Goal: Task Accomplishment & Management: Use online tool/utility

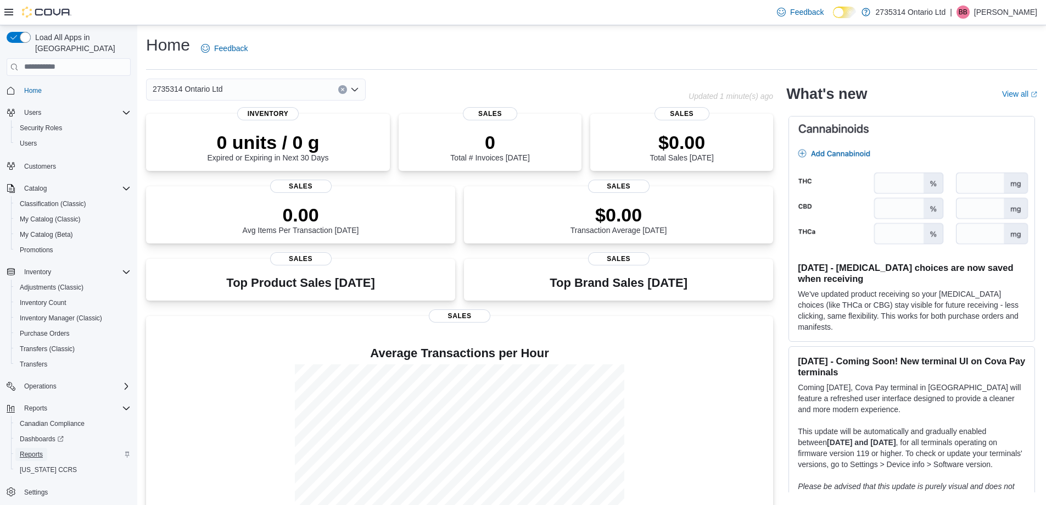
click at [38, 450] on span "Reports" at bounding box center [31, 454] width 23 height 9
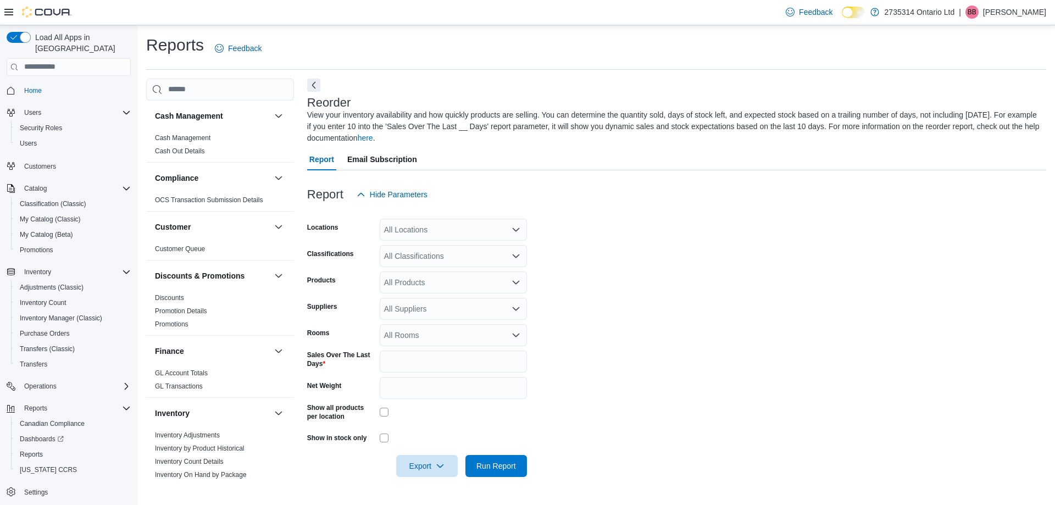
click at [467, 238] on div "All Locations" at bounding box center [453, 230] width 147 height 22
click at [589, 240] on form "Locations All Locations Combo box. Selected. Combo box input. All Locations. Ty…" at bounding box center [676, 340] width 739 height 271
click at [470, 259] on div "All Classifications" at bounding box center [453, 256] width 147 height 22
click at [420, 292] on span "Flower" at bounding box center [414, 290] width 23 height 11
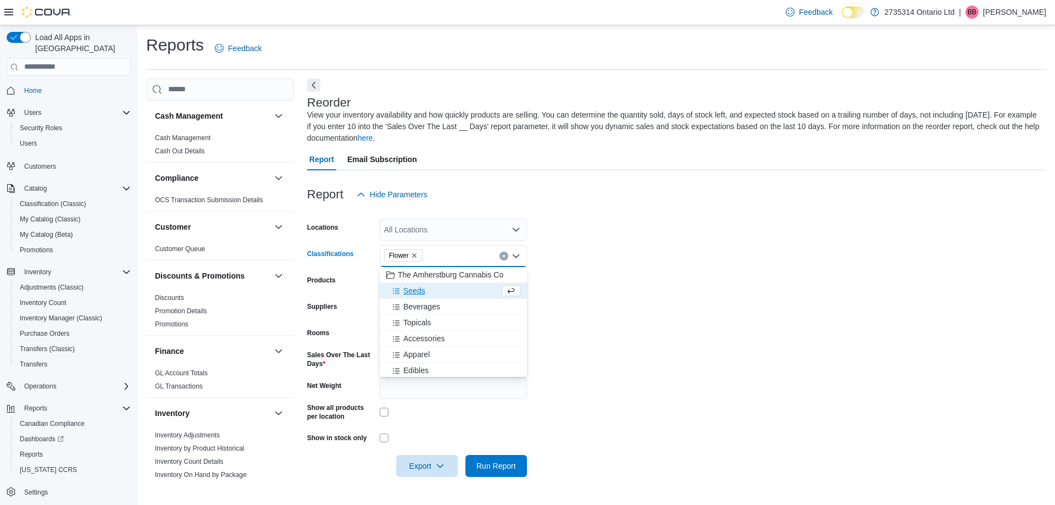
click at [419, 295] on span "Seeds" at bounding box center [414, 290] width 22 height 11
click at [420, 309] on span "Topicals" at bounding box center [417, 306] width 28 height 11
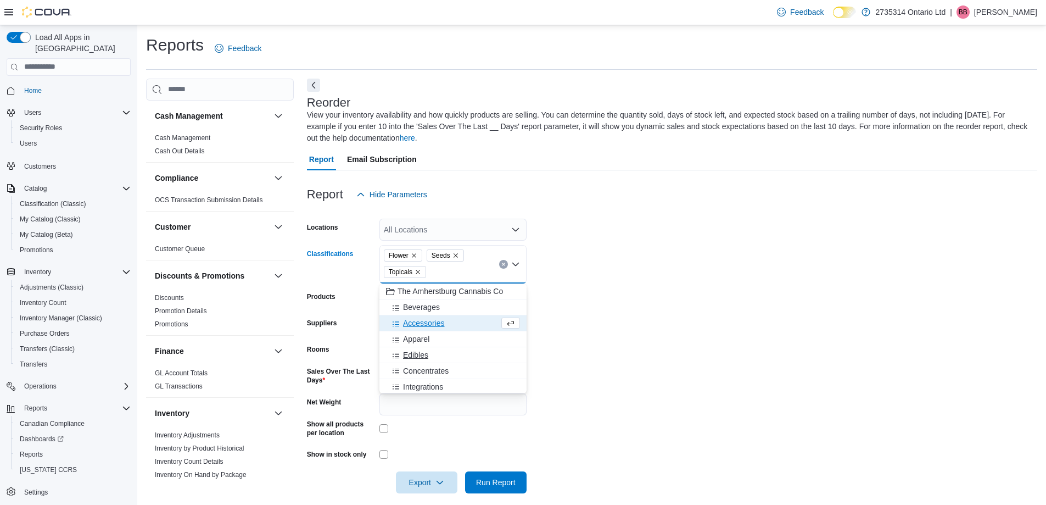
click at [419, 354] on span "Edibles" at bounding box center [415, 354] width 25 height 11
click at [429, 356] on span "Concentrates" at bounding box center [426, 354] width 46 height 11
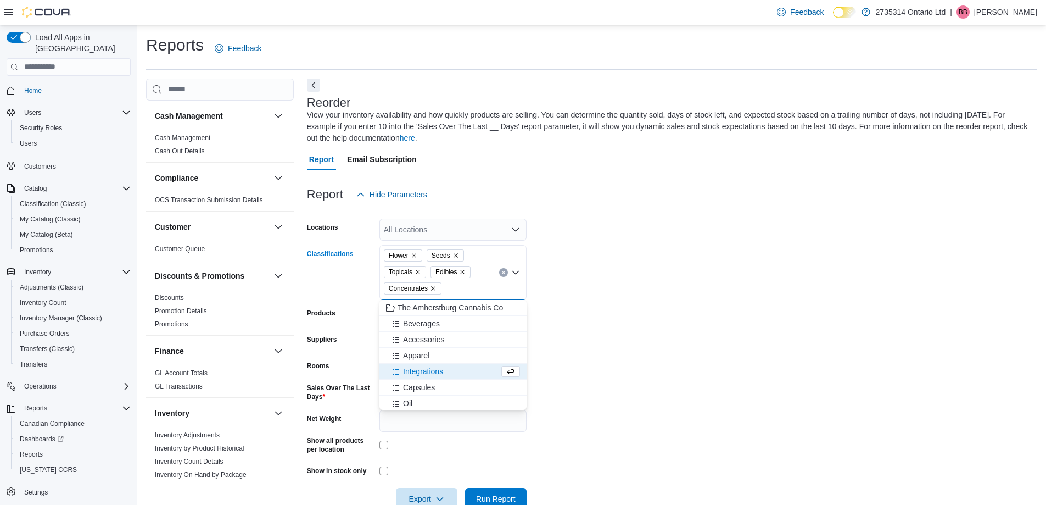
click at [423, 391] on span "Capsules" at bounding box center [419, 387] width 32 height 11
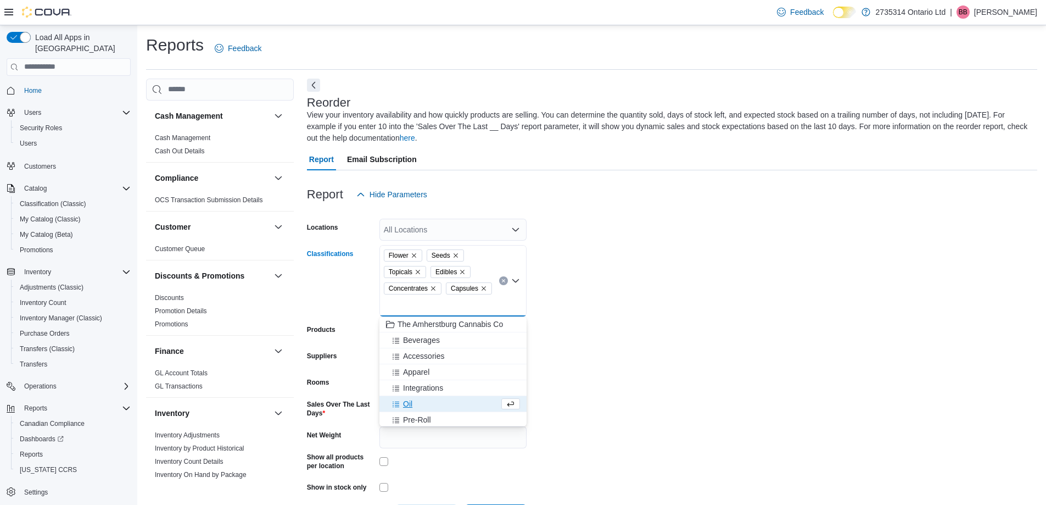
click at [411, 406] on span "Oil" at bounding box center [407, 403] width 9 height 11
click at [589, 378] on form "Locations All Locations Classifications Flower Seeds Topicals Edibles Concentra…" at bounding box center [672, 365] width 730 height 321
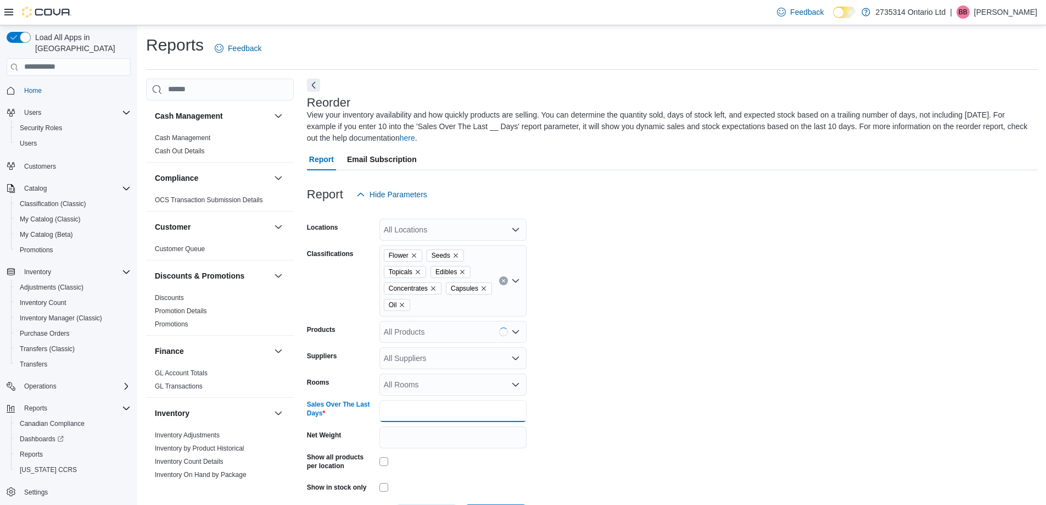
click at [422, 412] on input "*" at bounding box center [453, 411] width 147 height 22
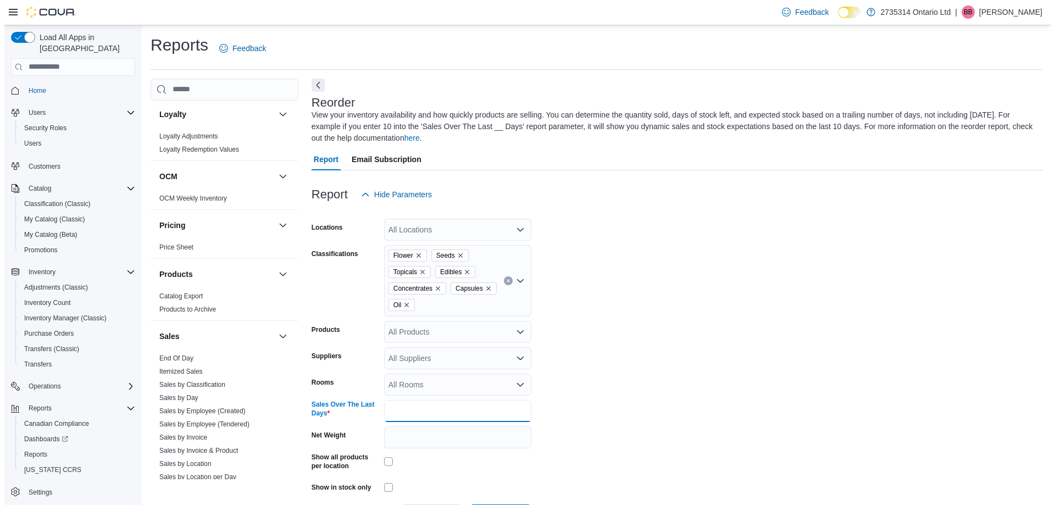
scroll to position [494, 0]
click at [179, 243] on link "Price Sheet" at bounding box center [172, 246] width 34 height 8
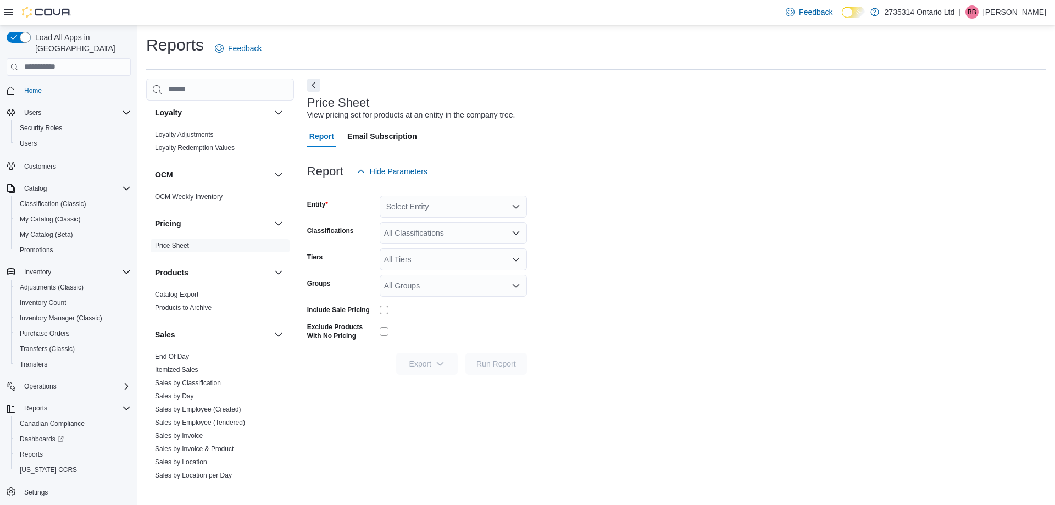
click at [472, 208] on div "Select Entity" at bounding box center [453, 207] width 147 height 22
click at [452, 225] on span "2735314 Ontario Ltd" at bounding box center [446, 225] width 70 height 11
click at [628, 221] on form "Entity 2735314 Ontario Ltd Combo box. Selected. 2735314 Ontario Ltd. Press Back…" at bounding box center [676, 278] width 739 height 192
click at [463, 228] on div "All Classifications" at bounding box center [453, 233] width 147 height 22
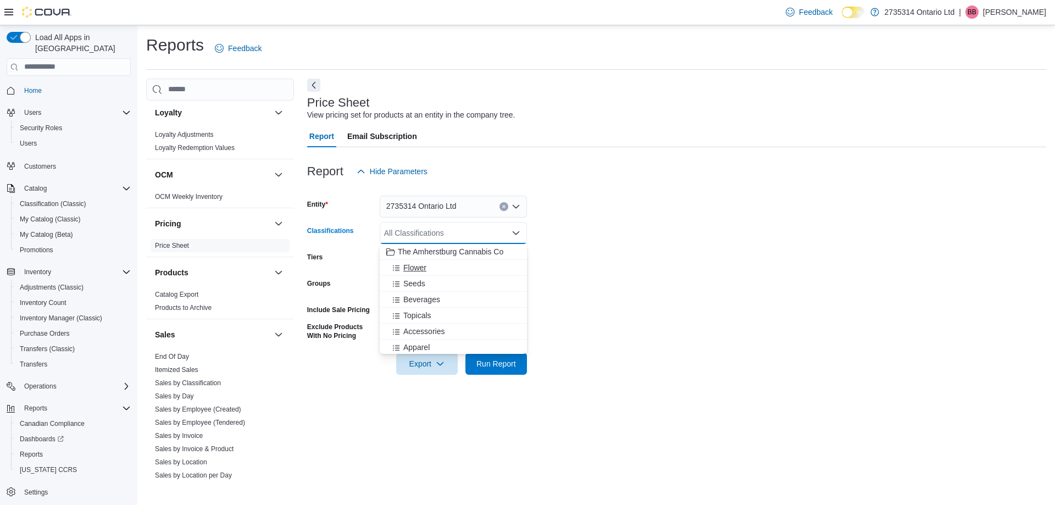
click at [421, 269] on span "Flower" at bounding box center [414, 267] width 23 height 11
click at [419, 269] on span "Seeds" at bounding box center [414, 267] width 22 height 11
click at [419, 327] on span "Edibles" at bounding box center [415, 331] width 25 height 11
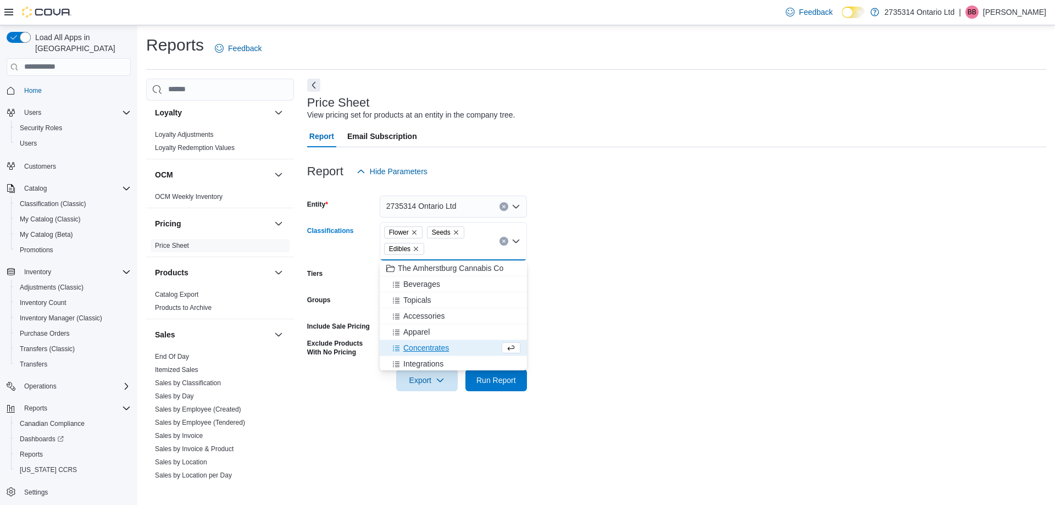
click at [421, 345] on span "Concentrates" at bounding box center [426, 347] width 46 height 11
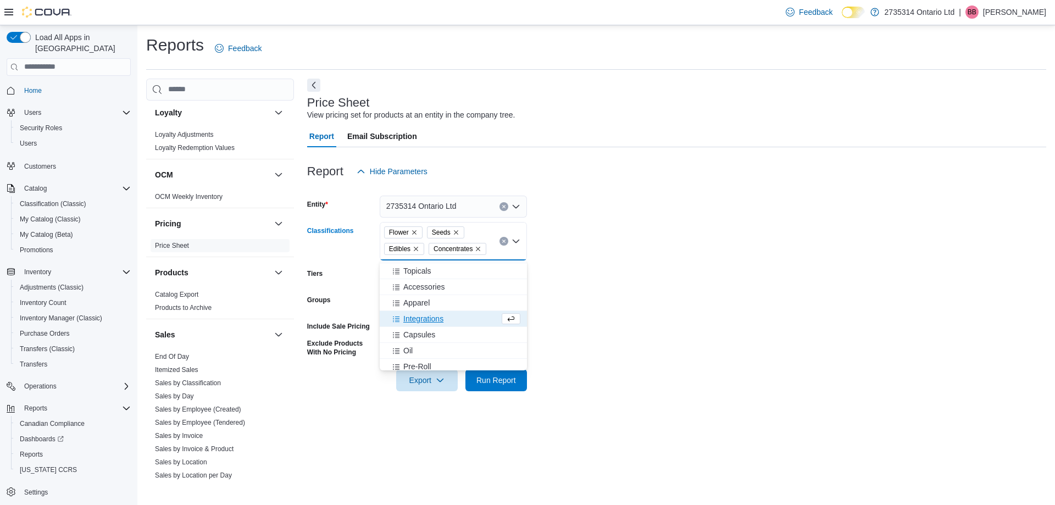
scroll to position [55, 0]
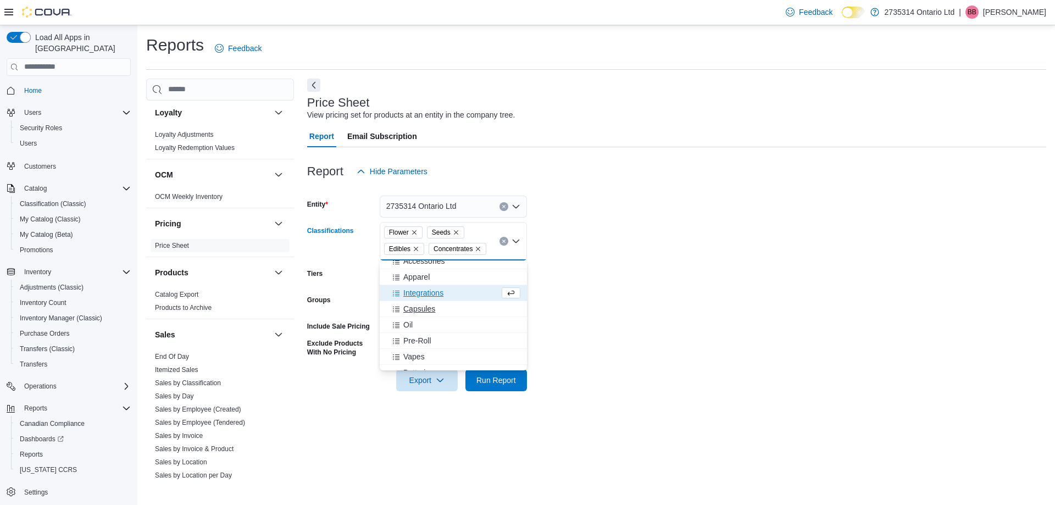
click at [427, 310] on span "Capsules" at bounding box center [419, 308] width 32 height 11
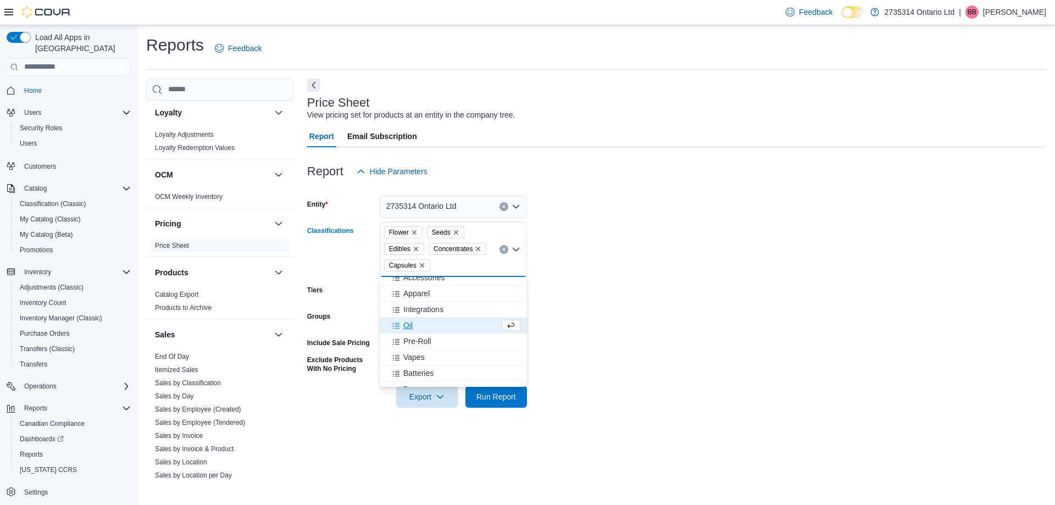
click at [412, 327] on span "Oil" at bounding box center [407, 325] width 9 height 11
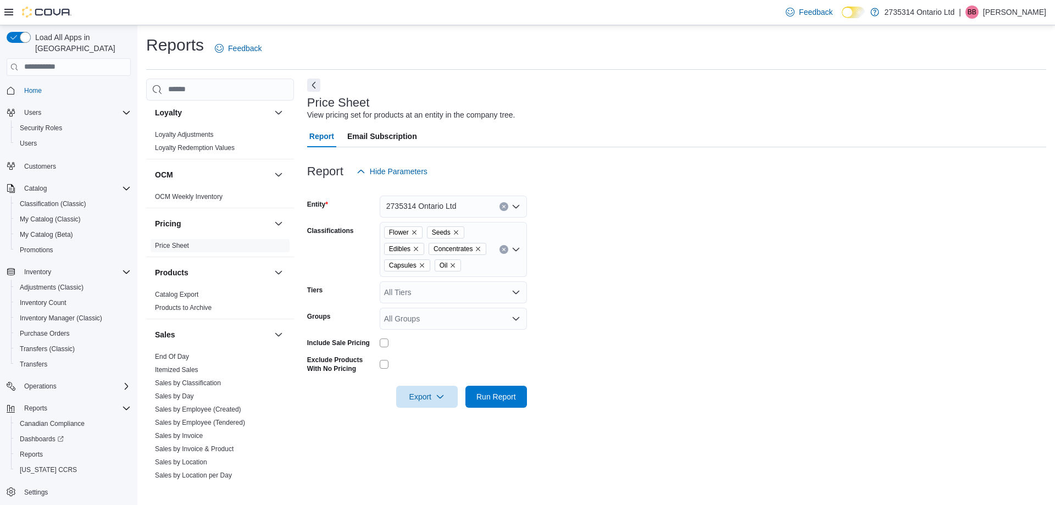
click at [639, 369] on form "Entity 2735314 Ontario Ltd Classifications Flower Seeds Edibles Concentrates Ca…" at bounding box center [676, 294] width 739 height 225
click at [442, 400] on span "Export" at bounding box center [427, 396] width 48 height 22
click at [444, 418] on span "Export to Excel" at bounding box center [428, 418] width 49 height 9
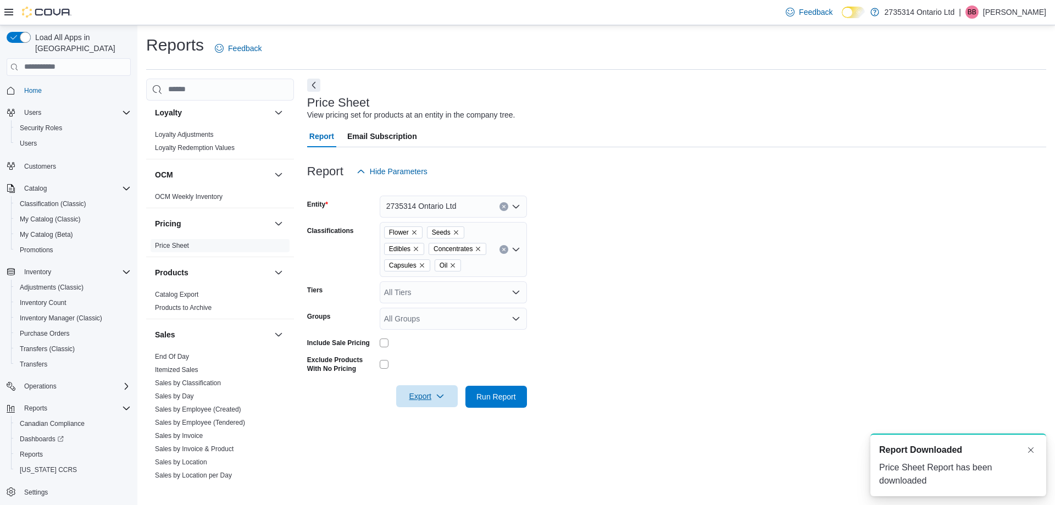
scroll to position [0, 0]
